Goal: Transaction & Acquisition: Book appointment/travel/reservation

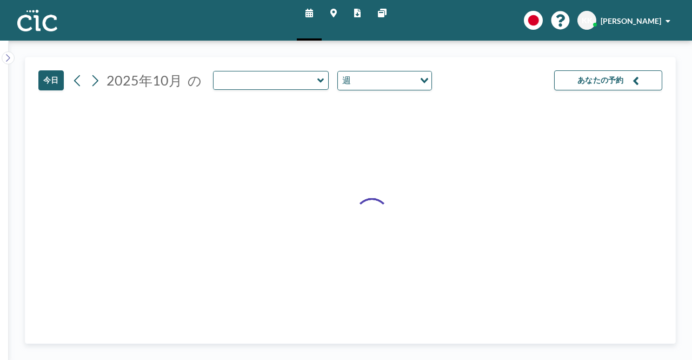
type input "[PERSON_NAME]"
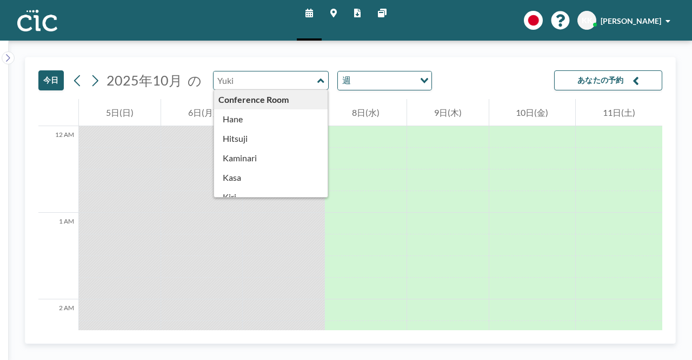
click at [305, 78] on input "text" at bounding box center [266, 80] width 104 height 18
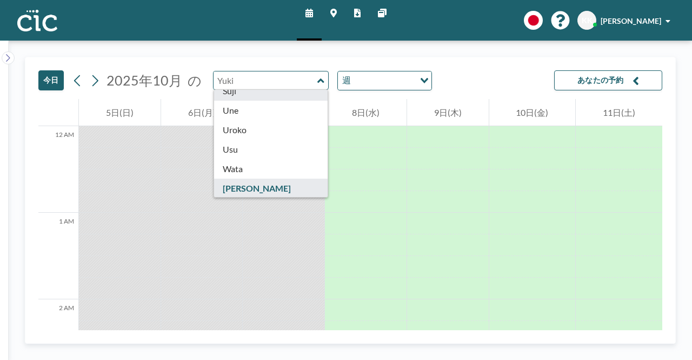
scroll to position [599, 0]
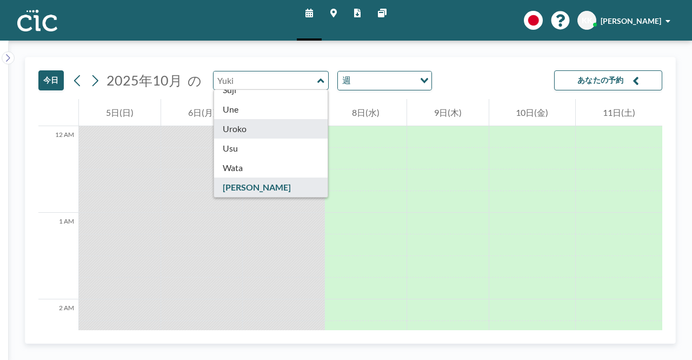
type input "Uroko"
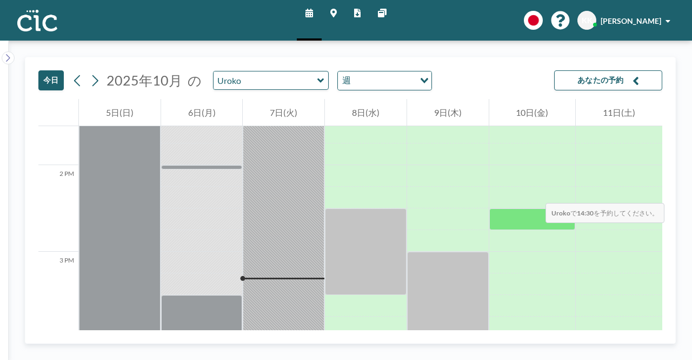
scroll to position [1190, 0]
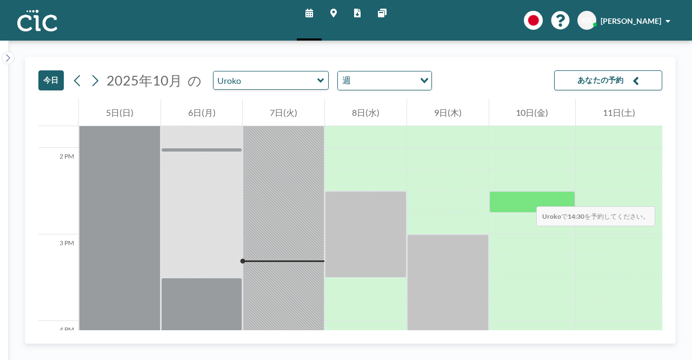
click at [526, 195] on div at bounding box center [532, 202] width 87 height 22
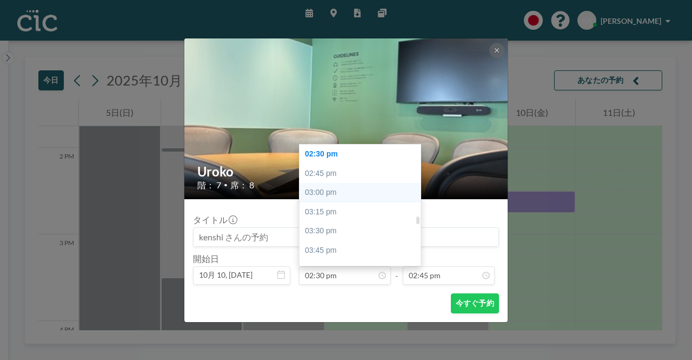
scroll to position [1008, 0]
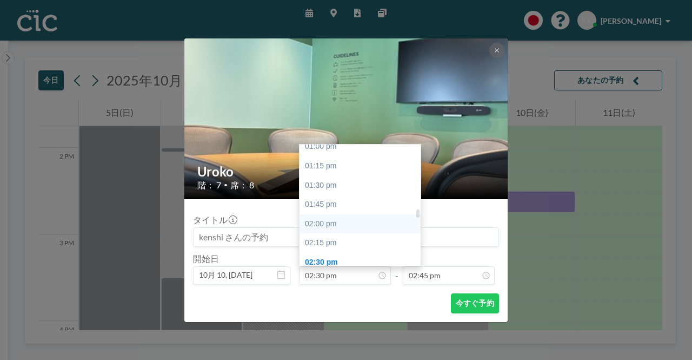
click at [313, 222] on div "02:00 pm" at bounding box center [363, 223] width 127 height 19
type input "02:00 pm"
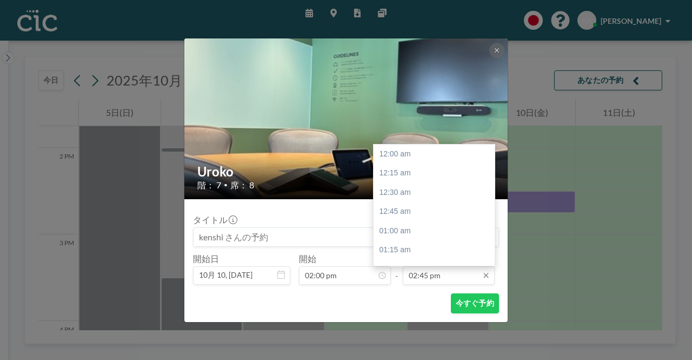
scroll to position [1136, 0]
click at [446, 275] on input "02:45 pm" at bounding box center [449, 275] width 92 height 18
click at [390, 247] on div "04:00 pm" at bounding box center [437, 250] width 127 height 19
type input "04:00 pm"
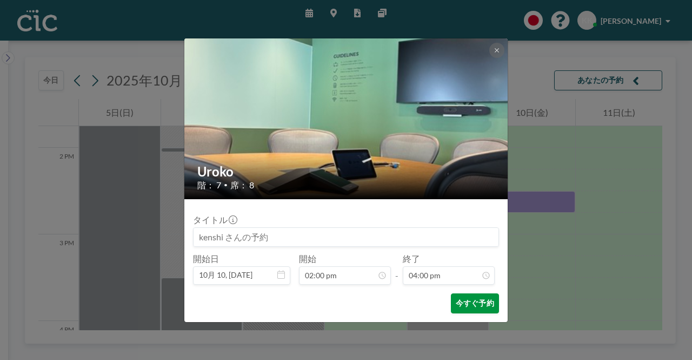
scroll to position [1232, 0]
click at [478, 303] on button "今すぐ予約" at bounding box center [475, 303] width 48 height 20
